Goal: Transaction & Acquisition: Purchase product/service

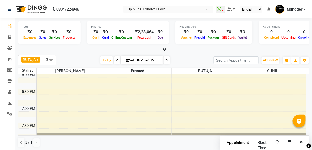
scroll to position [351, 0]
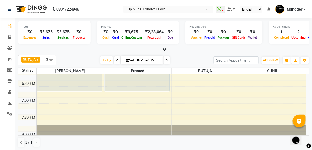
scroll to position [349, 0]
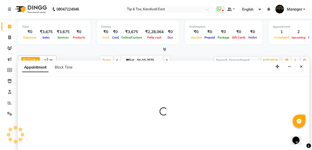
select select "70361"
select select "tentative"
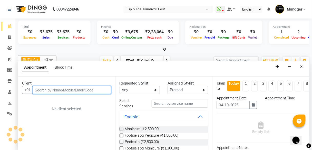
scroll to position [0, 0]
select select "1155"
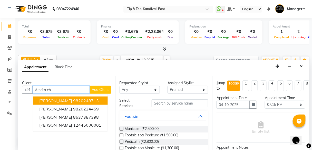
click at [61, 100] on span "Amrita Chatterjee" at bounding box center [55, 100] width 33 height 5
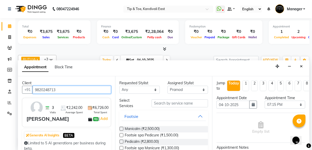
type input "9820248713"
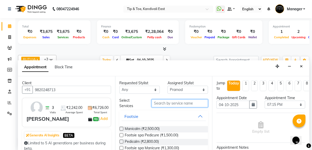
click at [184, 102] on input "text" at bounding box center [180, 103] width 57 height 8
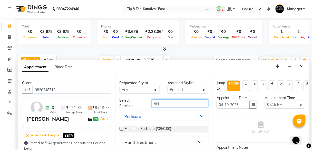
type input "ess"
click at [121, 128] on label at bounding box center [122, 129] width 4 height 4
click at [121, 128] on input "checkbox" at bounding box center [121, 129] width 3 height 3
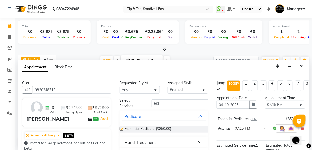
checkbox input "false"
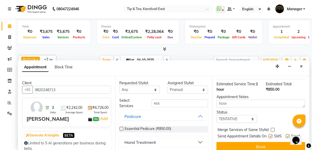
scroll to position [62, 0]
click at [201, 90] on select "Select Dhanashree Pramod RUTUJA SANJAY MAMA SUNIL SUSHILA Sweety" at bounding box center [188, 90] width 41 height 8
select select "85200"
click at [168, 86] on select "Select Dhanashree Pramod RUTUJA SANJAY MAMA SUNIL SUSHILA Sweety" at bounding box center [188, 90] width 41 height 8
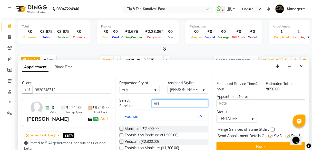
click at [169, 104] on input "ess" at bounding box center [180, 103] width 57 height 8
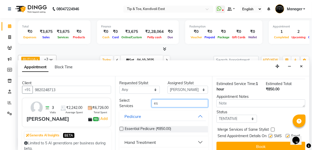
type input "e"
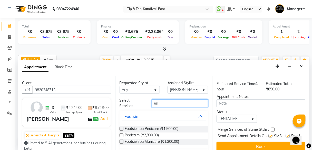
type input "ess"
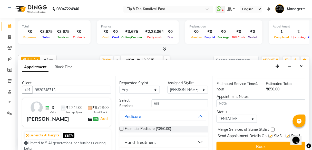
click at [120, 128] on label at bounding box center [122, 129] width 4 height 4
click at [120, 128] on input "checkbox" at bounding box center [121, 129] width 3 height 3
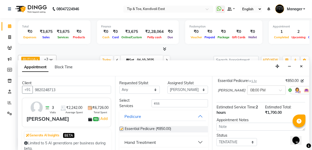
checkbox input "false"
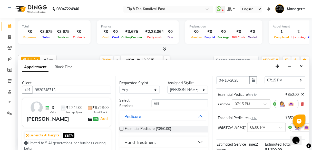
scroll to position [21, 0]
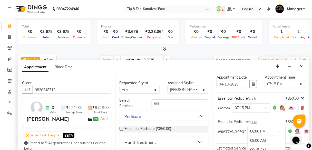
click at [279, 130] on span at bounding box center [282, 132] width 6 height 5
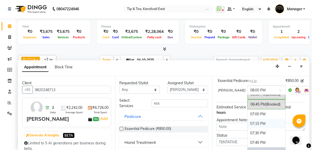
click at [248, 123] on div "07:15 PM" at bounding box center [267, 124] width 38 height 10
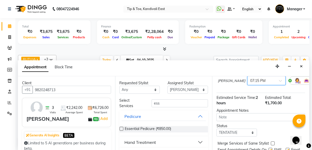
scroll to position [102, 0]
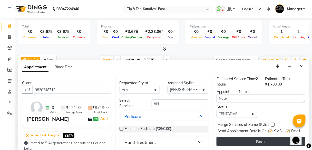
click at [250, 137] on button "Book" at bounding box center [261, 141] width 89 height 9
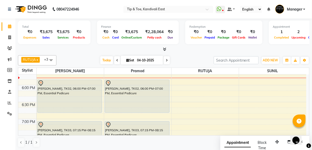
scroll to position [329, 0]
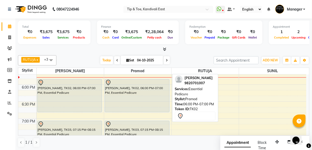
click at [152, 97] on div "Dr. Apurva Deshmukh, TK02, 06:00 PM-07:00 PM, Essential Pedicure" at bounding box center [137, 95] width 64 height 33
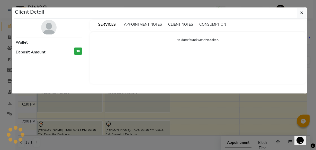
select select "7"
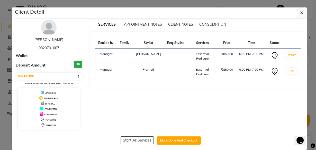
click at [56, 40] on link "Dr. Apurva Deshmukh" at bounding box center [48, 40] width 29 height 5
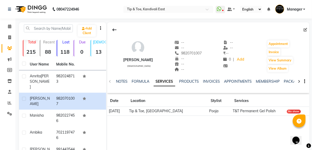
click at [166, 81] on link "SERVICES" at bounding box center [165, 81] width 22 height 9
click at [211, 82] on link "INVOICES" at bounding box center [207, 81] width 17 height 5
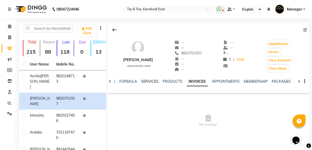
click at [148, 81] on link "SERVICES" at bounding box center [150, 81] width 17 height 5
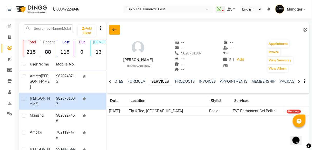
click at [114, 32] on icon at bounding box center [115, 30] width 4 height 4
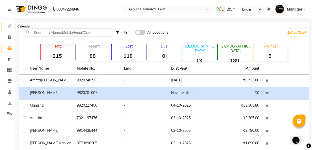
click at [10, 27] on icon at bounding box center [9, 26] width 3 height 4
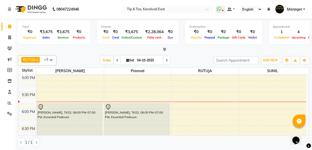
scroll to position [308, 0]
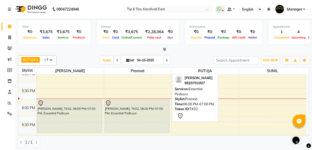
click at [124, 111] on div "Dr. Apurva Deshmukh, TK02, 06:00 PM-07:00 PM, Essential Pedicure" at bounding box center [137, 116] width 64 height 33
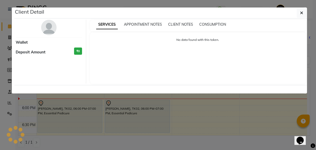
select select "7"
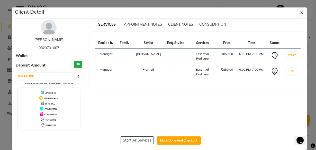
click at [57, 39] on link "Dr. Apurva Deshmukh" at bounding box center [48, 40] width 29 height 5
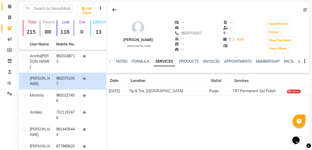
scroll to position [21, 0]
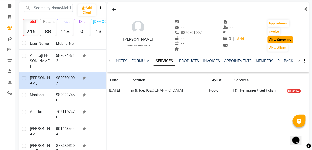
click at [281, 41] on button "View Summary" at bounding box center [280, 39] width 25 height 7
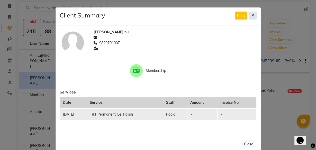
click at [252, 15] on icon at bounding box center [252, 16] width 3 height 4
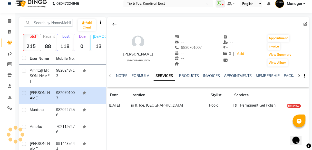
scroll to position [0, 0]
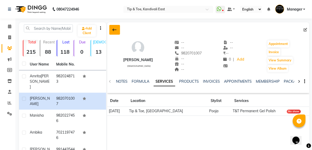
click at [116, 30] on icon at bounding box center [115, 30] width 4 height 4
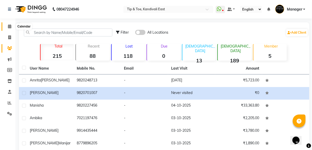
click at [10, 24] on icon at bounding box center [9, 26] width 3 height 4
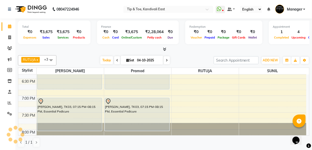
scroll to position [370, 0]
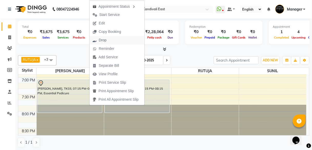
click at [106, 39] on span "Drop" at bounding box center [103, 40] width 8 height 5
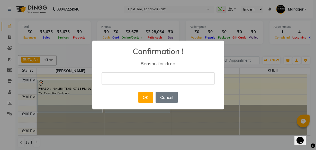
drag, startPoint x: 136, startPoint y: 79, endPoint x: 135, endPoint y: 75, distance: 3.7
click at [136, 79] on input "text" at bounding box center [157, 78] width 113 height 12
type input "NA"
click at [142, 97] on button "OK" at bounding box center [145, 97] width 15 height 11
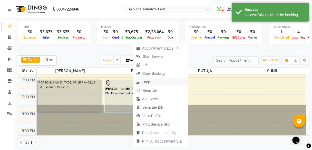
click at [148, 83] on span "Drop" at bounding box center [147, 81] width 8 height 5
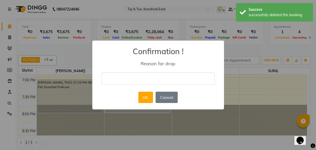
click at [140, 78] on input "text" at bounding box center [157, 78] width 113 height 12
type input "na"
click at [161, 97] on button "Cancel" at bounding box center [166, 97] width 22 height 11
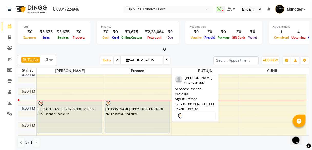
scroll to position [308, 0]
click at [124, 115] on div "Dr. Apurva Deshmukh, TK02, 06:00 PM-07:00 PM, Essential Pedicure" at bounding box center [137, 116] width 64 height 33
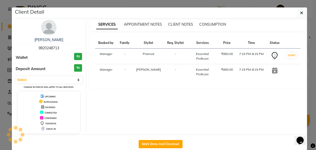
select select "7"
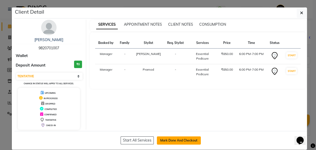
click at [165, 138] on button "Mark Done And Checkout" at bounding box center [179, 140] width 44 height 8
select select "service"
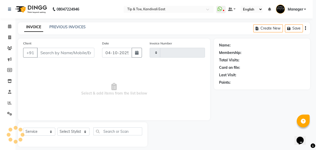
type input "0267"
select select "7846"
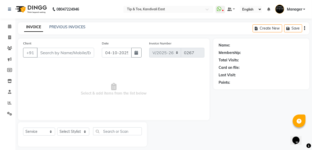
type input "9820701007"
select select "85200"
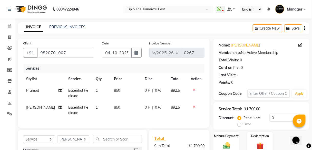
click at [83, 91] on span "Essential Pedicure" at bounding box center [78, 93] width 20 height 10
select select "70361"
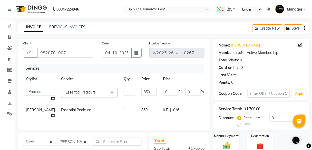
click at [107, 93] on span at bounding box center [112, 93] width 10 height 10
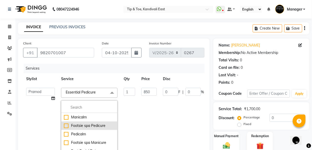
click at [83, 126] on div "Footsie spa Pedicure" at bounding box center [89, 125] width 51 height 5
checkbox input "true"
checkbox input "false"
type input "1500"
click at [160, 112] on td "0 F | 0 %" at bounding box center [183, 126] width 47 height 82
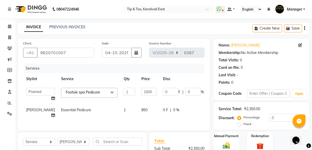
click at [90, 111] on td "Essential Pedicure" at bounding box center [89, 112] width 63 height 17
select select "85200"
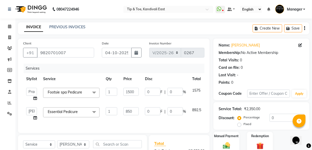
click at [94, 112] on span at bounding box center [94, 112] width 10 height 10
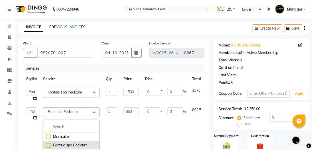
click at [81, 145] on div "Footsie spa Pedicure" at bounding box center [71, 145] width 51 height 5
checkbox input "true"
checkbox input "false"
type input "1500"
click at [117, 132] on td "1" at bounding box center [112, 145] width 18 height 82
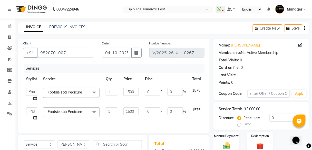
scroll to position [41, 0]
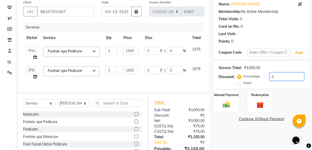
click at [272, 76] on input "0" at bounding box center [287, 77] width 35 height 8
type input "30"
type input "450"
type input "30"
type input "450"
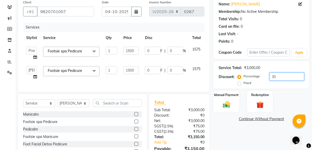
type input "30"
click at [231, 122] on div "Name: Dr. Apurva Deshmukh Membership: No Active Membership Total Visits: 0 Card…" at bounding box center [264, 83] width 100 height 172
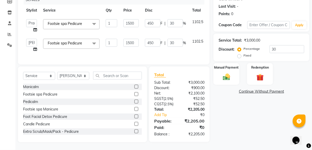
scroll to position [30, 0]
